Goal: Task Accomplishment & Management: Manage account settings

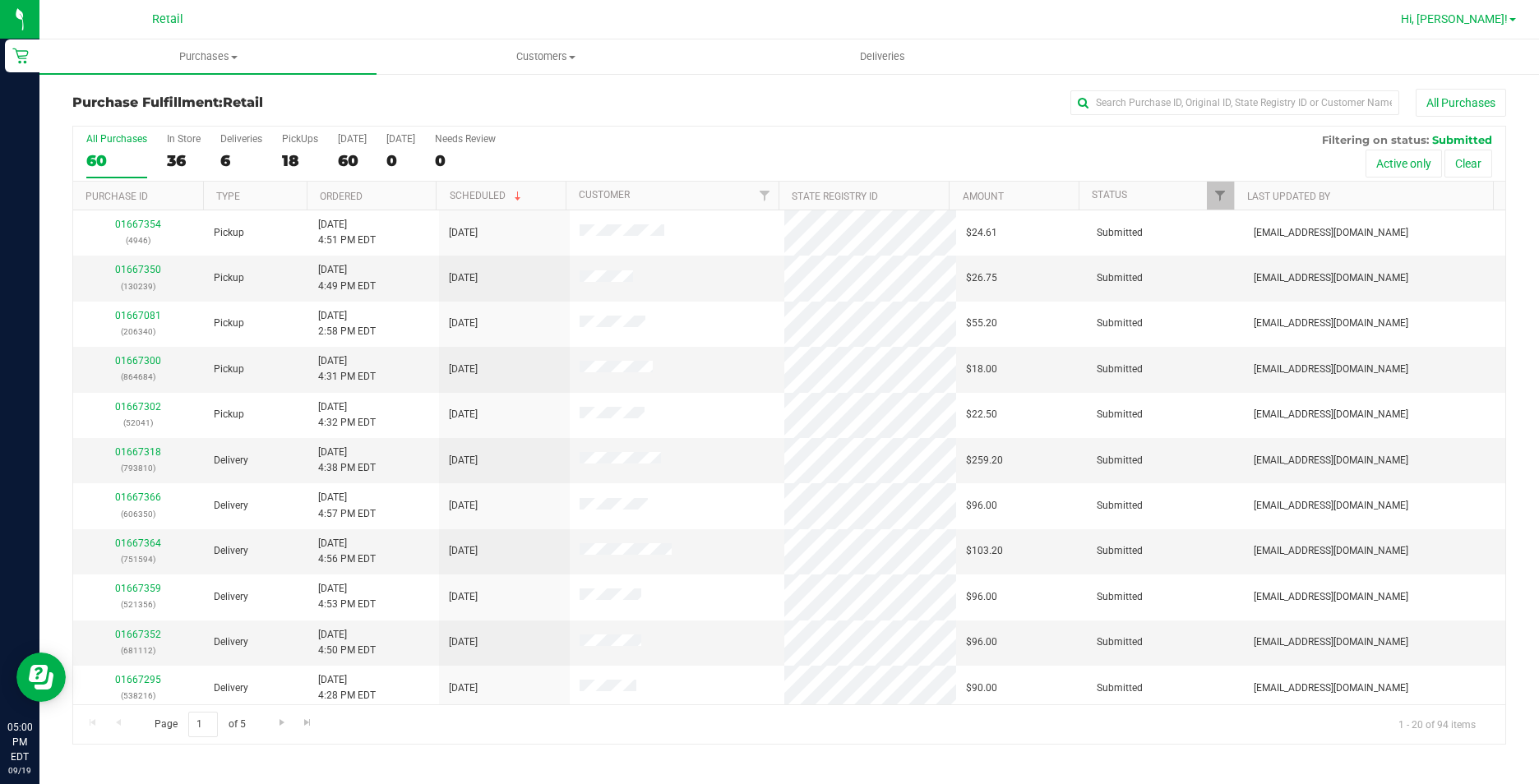
click at [1476, 16] on span "Hi, [PERSON_NAME]!" at bounding box center [1454, 18] width 107 height 13
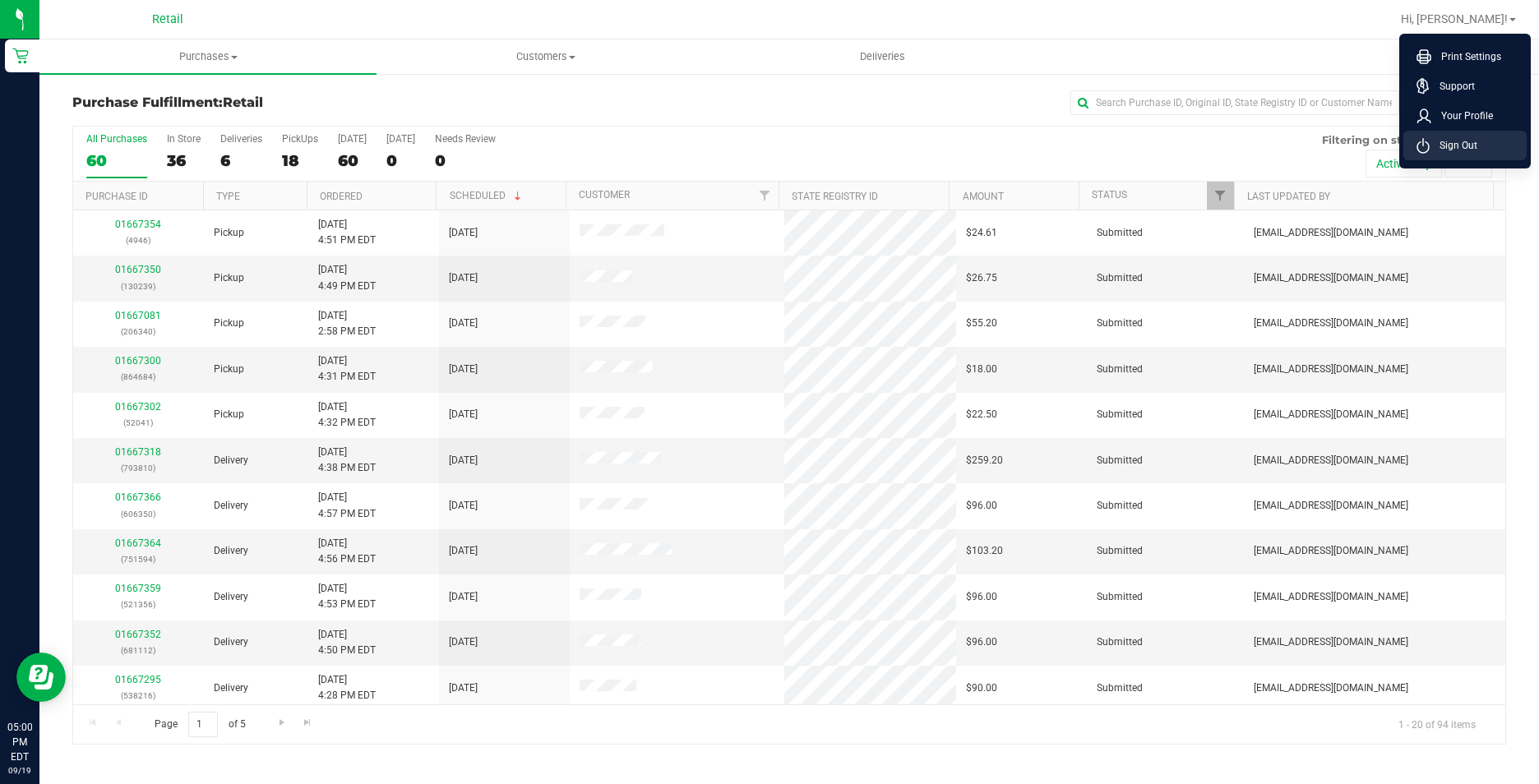
click at [1503, 135] on li "Sign Out" at bounding box center [1465, 145] width 123 height 30
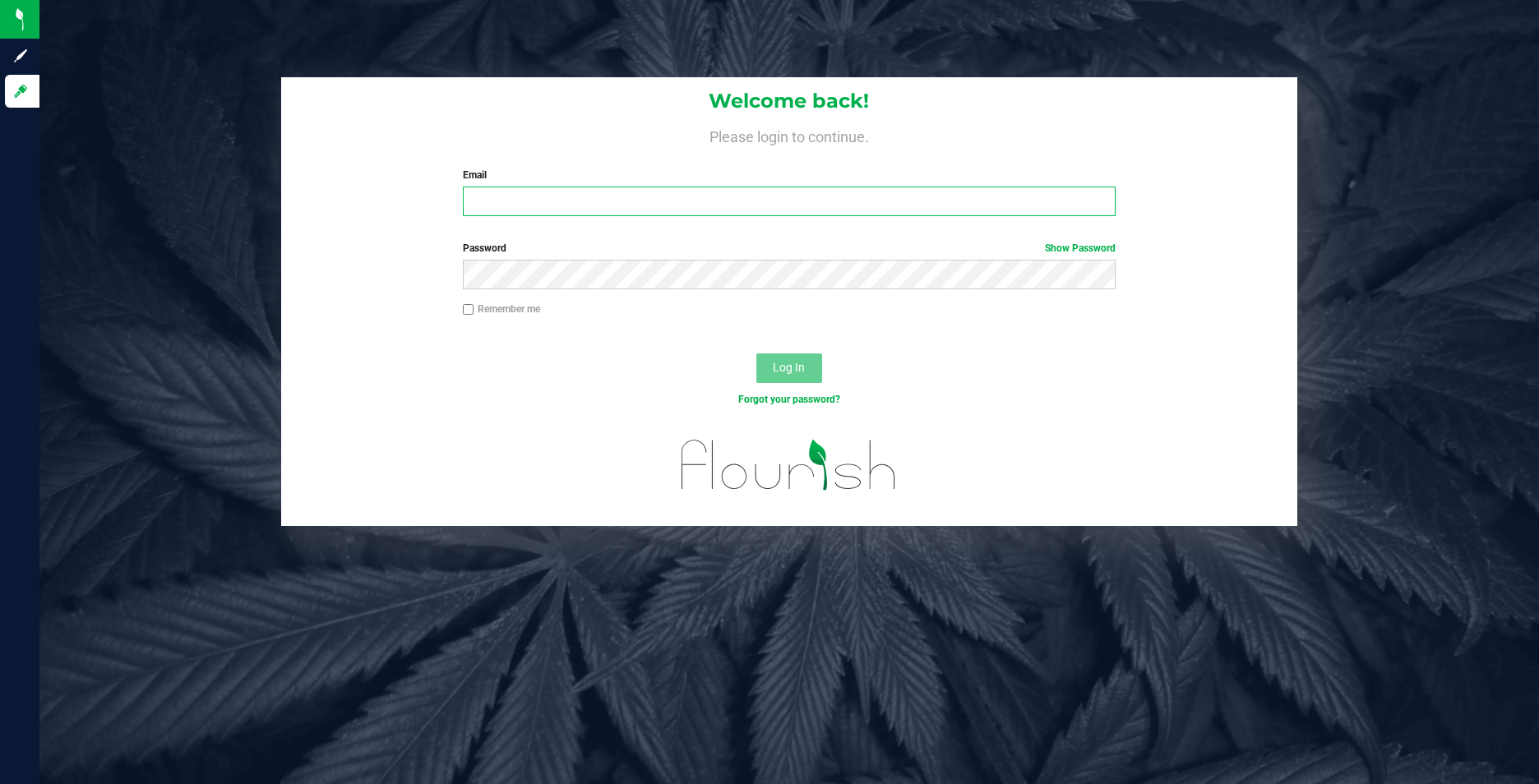
type input "[EMAIL_ADDRESS][DOMAIN_NAME]"
click at [688, 190] on input "[EMAIL_ADDRESS][DOMAIN_NAME]" at bounding box center [789, 201] width 653 height 30
drag, startPoint x: 638, startPoint y: 196, endPoint x: 351, endPoint y: 204, distance: 287.1
click at [351, 204] on div "Welcome back! Please login to continue. Email [EMAIL_ADDRESS][DOMAIN_NAME] Requ…" at bounding box center [789, 153] width 1016 height 152
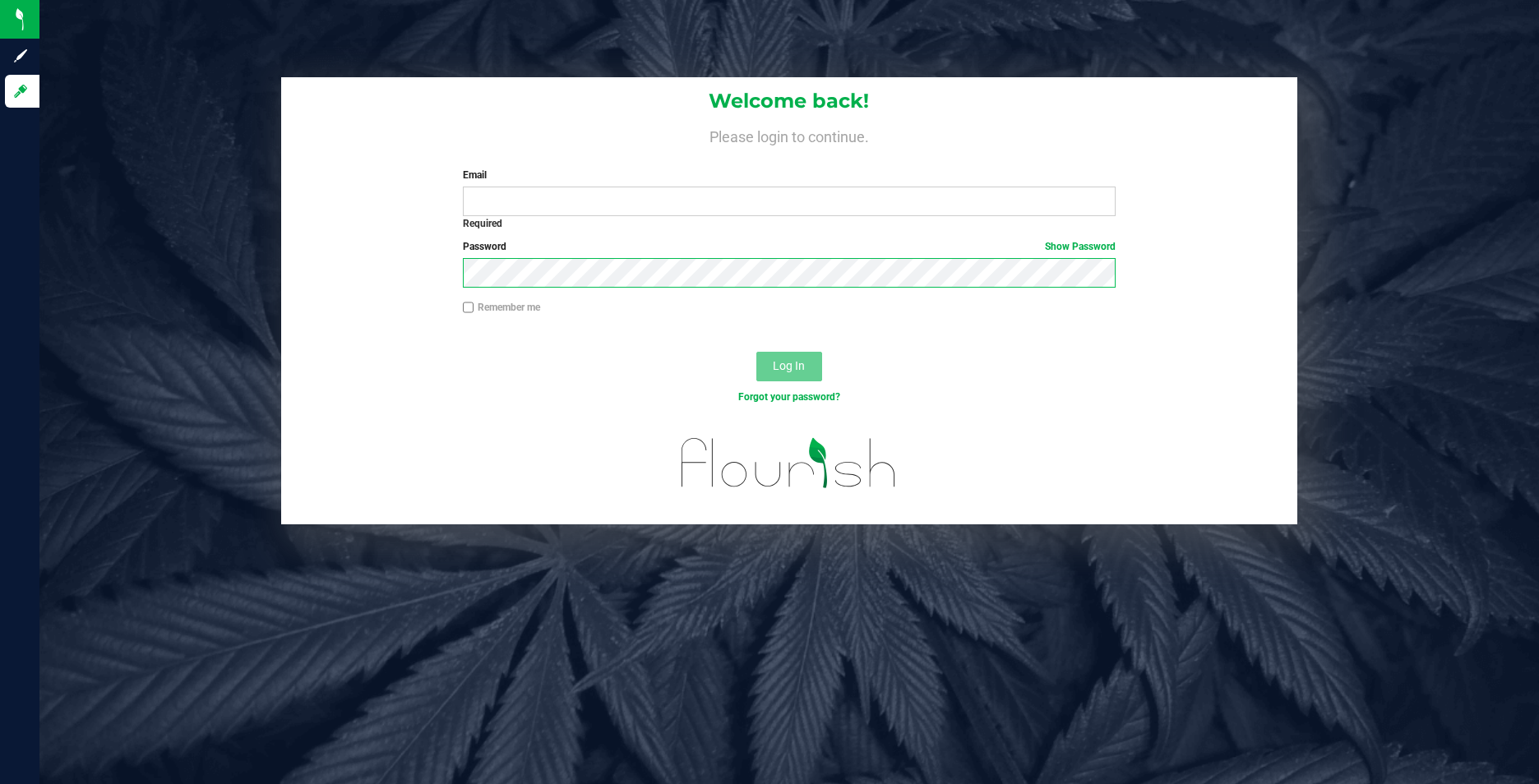
click at [286, 267] on div "Password Show Password" at bounding box center [789, 270] width 1016 height 61
click at [576, 202] on input "Email" at bounding box center [789, 201] width 653 height 30
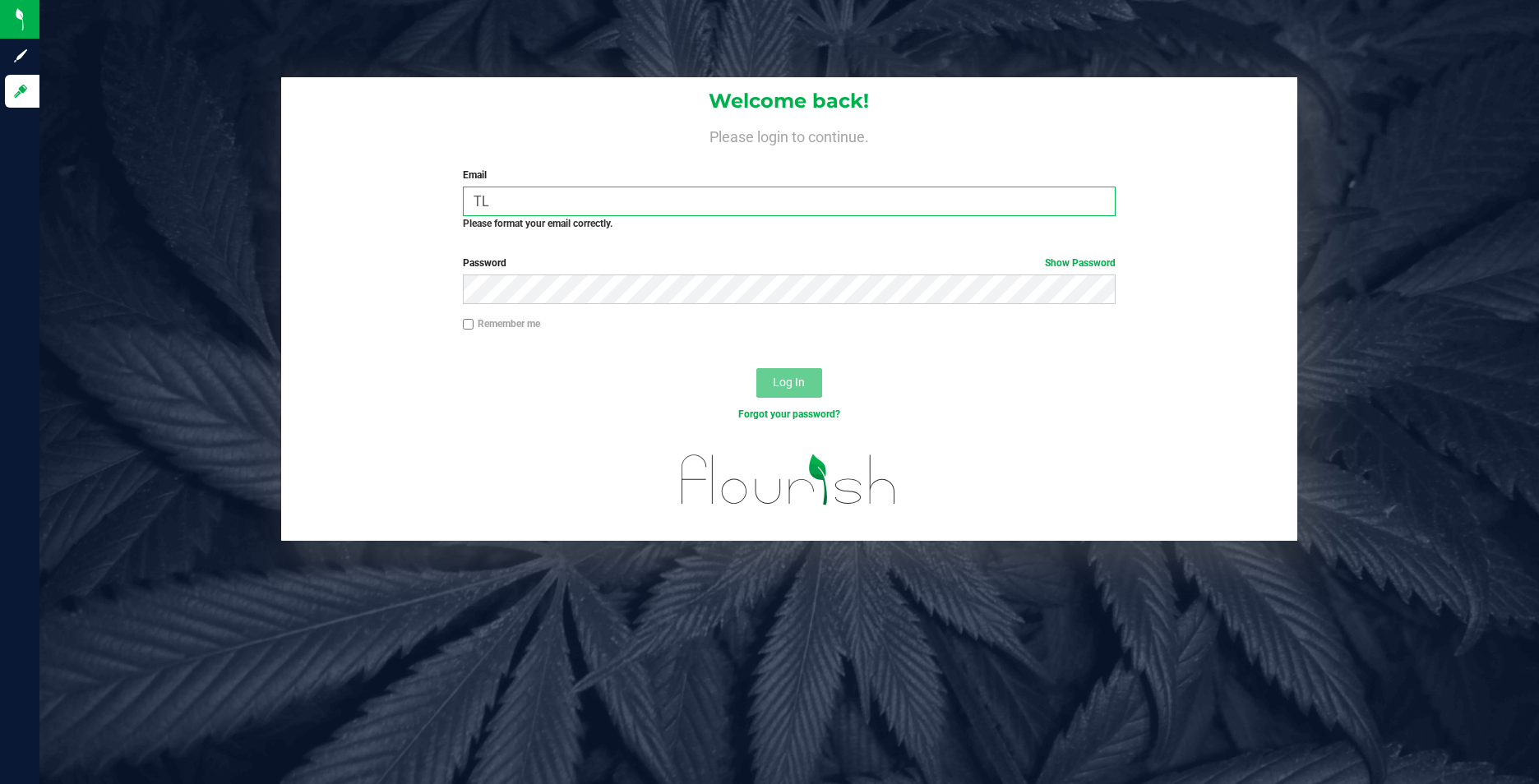
type input "[EMAIL_ADDRESS][DOMAIN_NAME]"
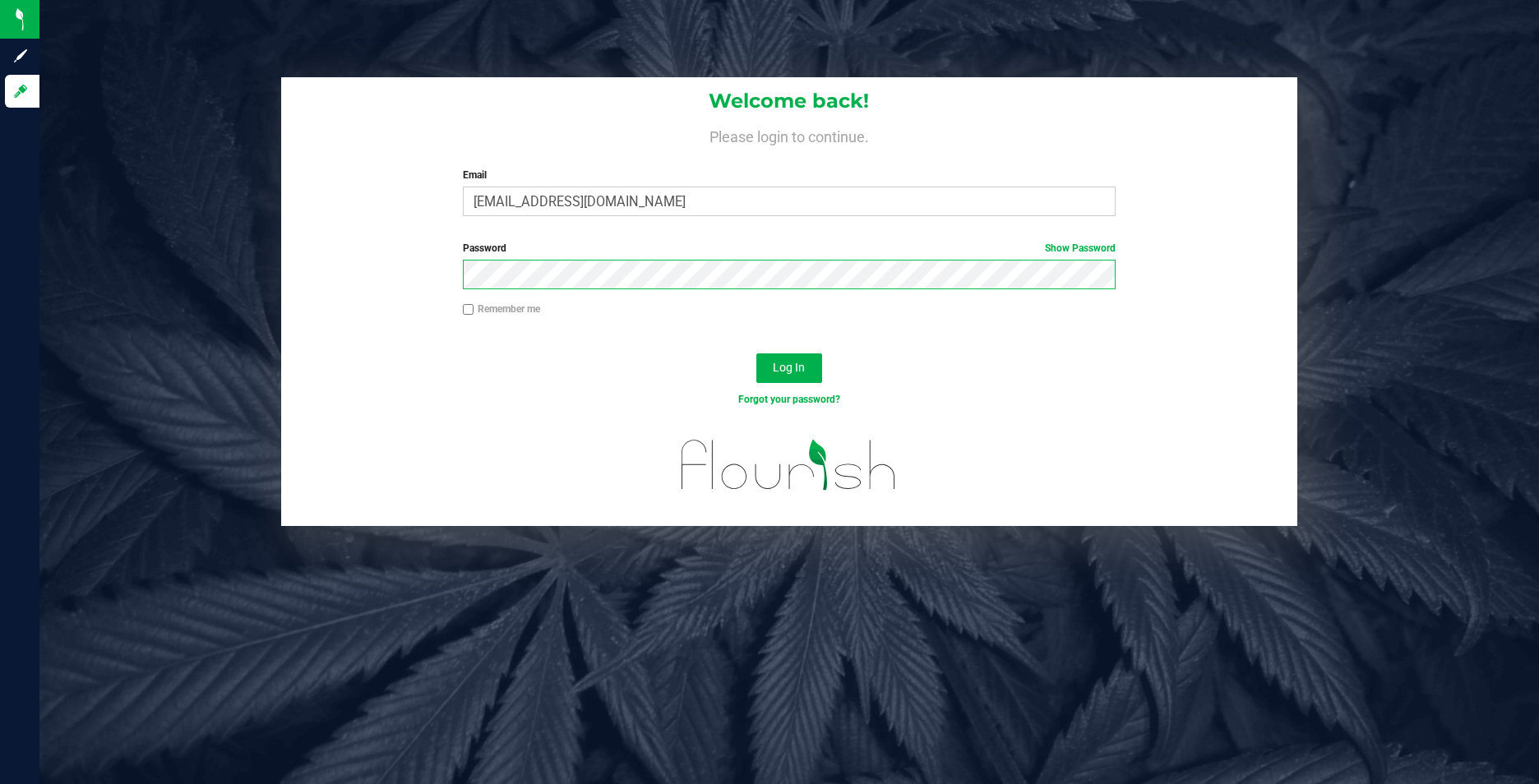
click at [757, 353] on button "Log In" at bounding box center [789, 368] width 66 height 30
click at [799, 362] on span "Log In" at bounding box center [788, 366] width 32 height 13
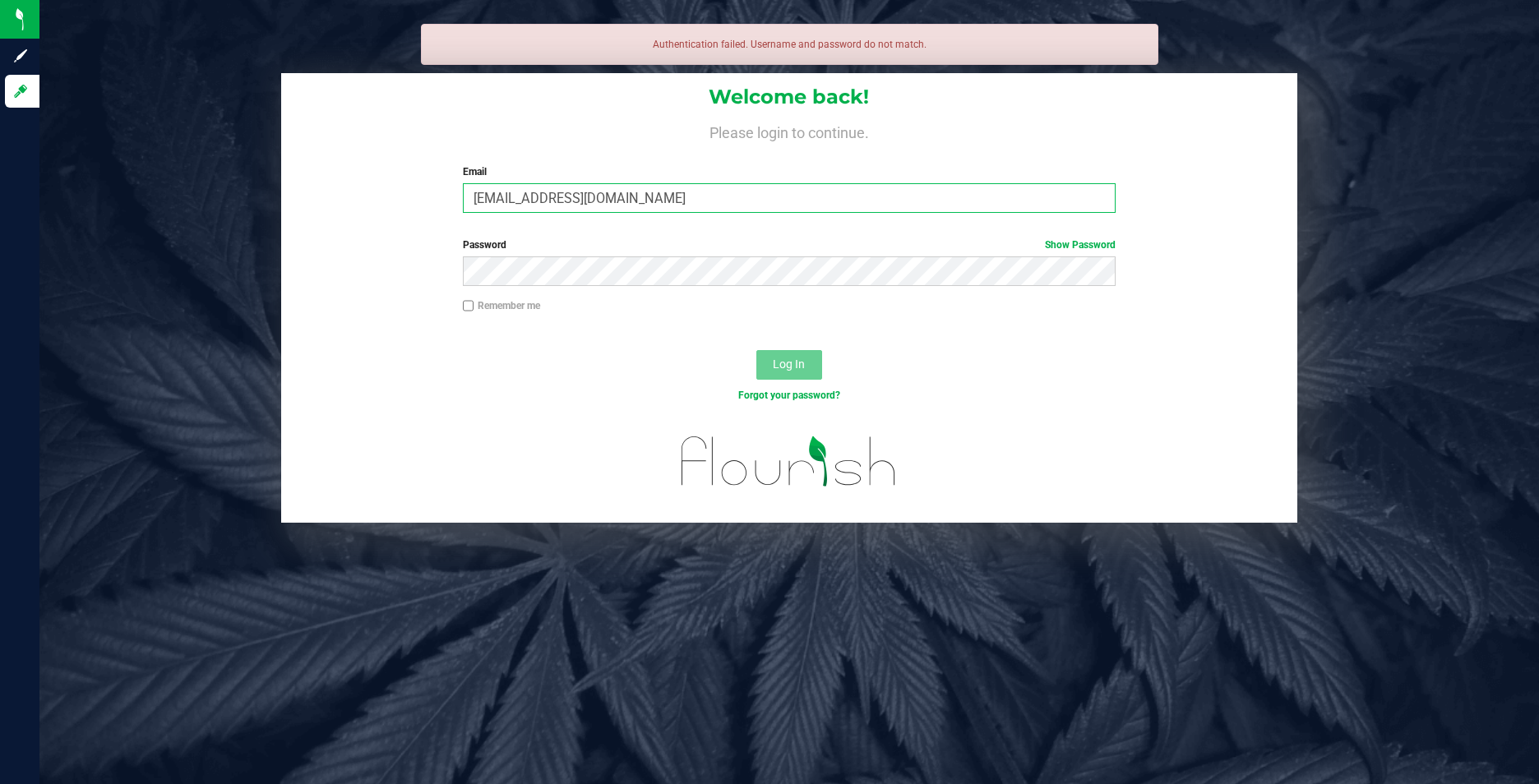
click at [757, 194] on input "[EMAIL_ADDRESS][DOMAIN_NAME]" at bounding box center [789, 198] width 653 height 30
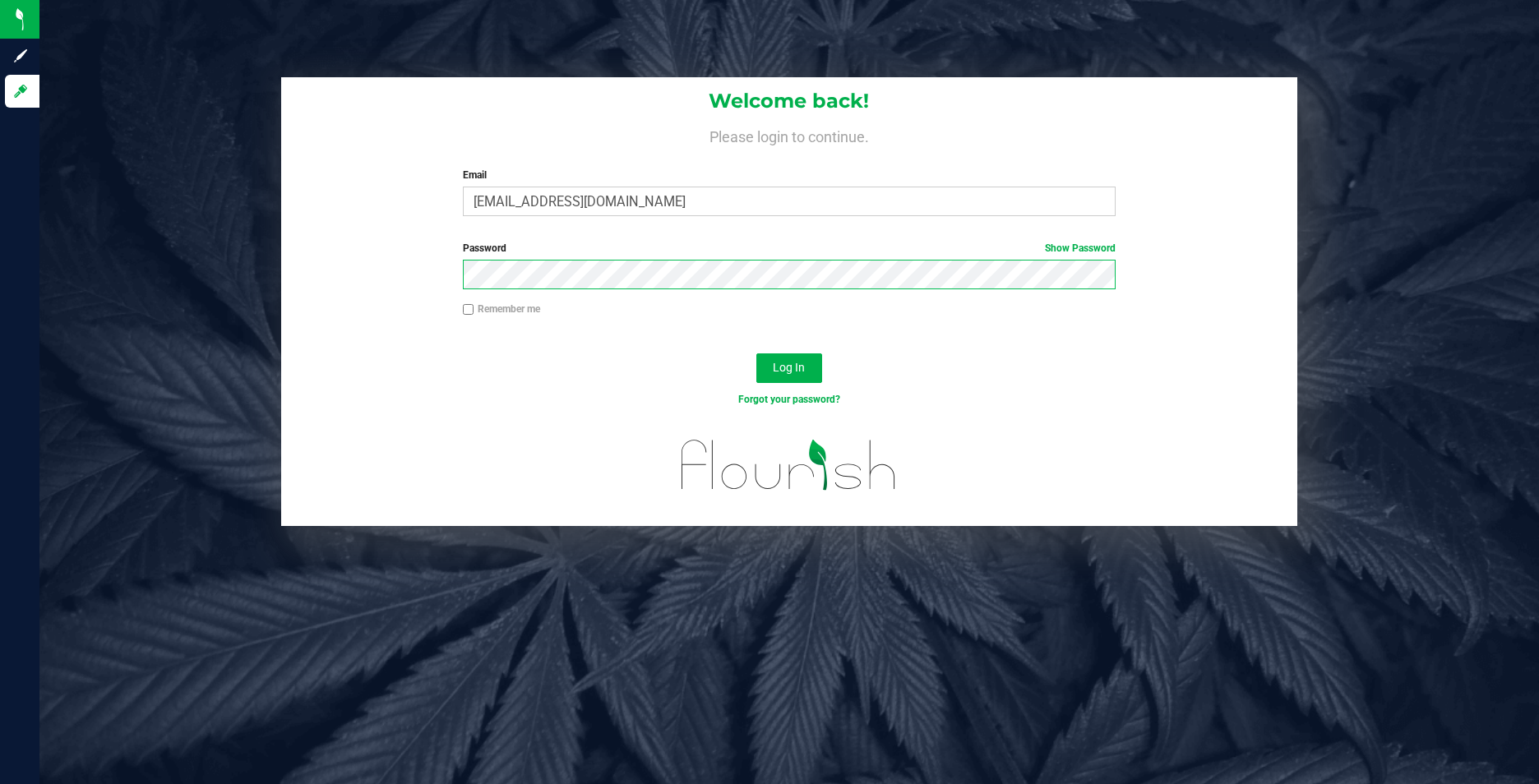
click at [757, 353] on button "Log In" at bounding box center [789, 368] width 66 height 30
